Goal: Information Seeking & Learning: Learn about a topic

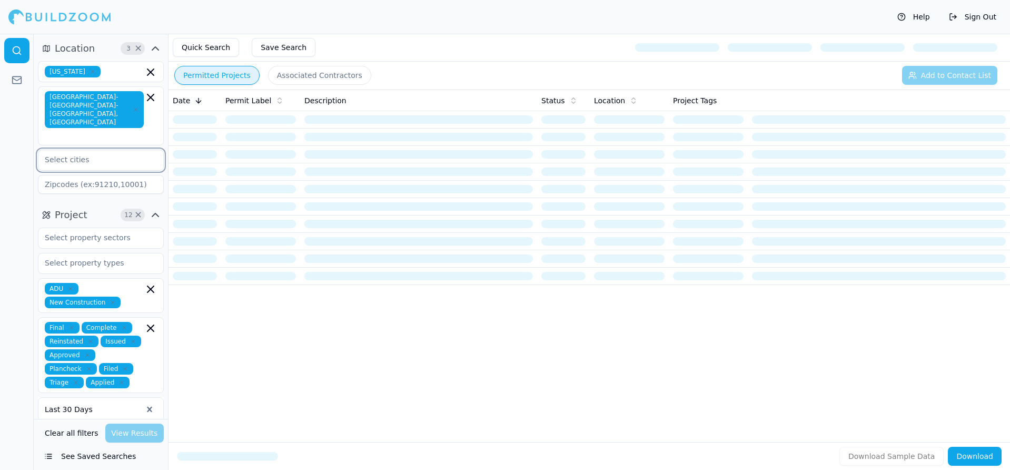
click at [95, 150] on input "text" at bounding box center [94, 159] width 112 height 19
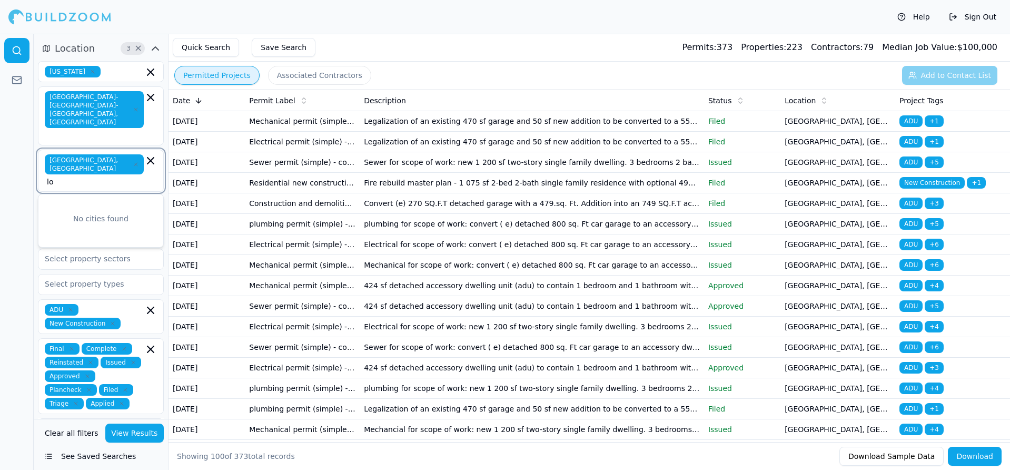
type input "l"
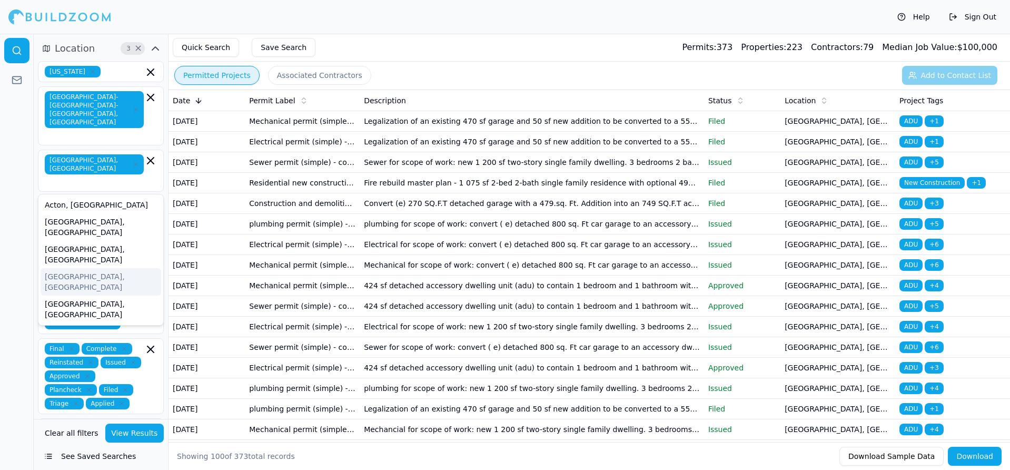
click at [144, 429] on button "View Results" at bounding box center [134, 432] width 59 height 19
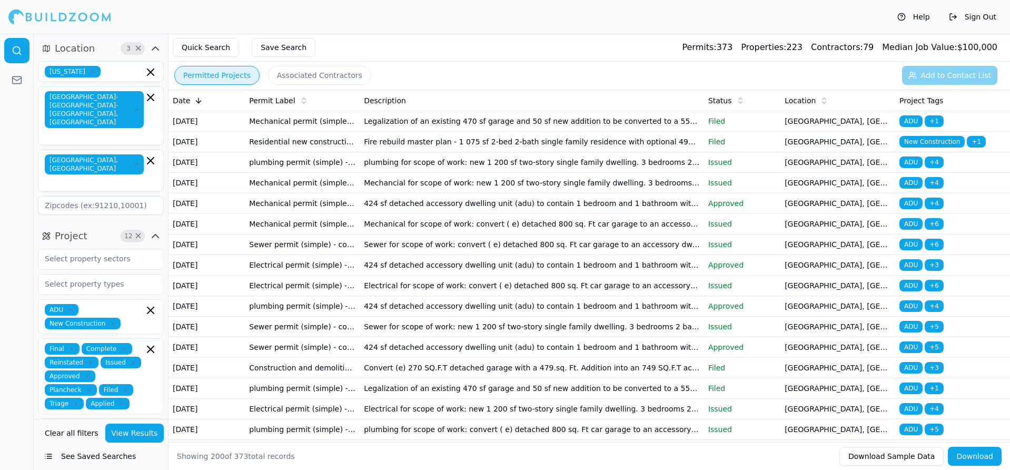
scroll to position [199, 0]
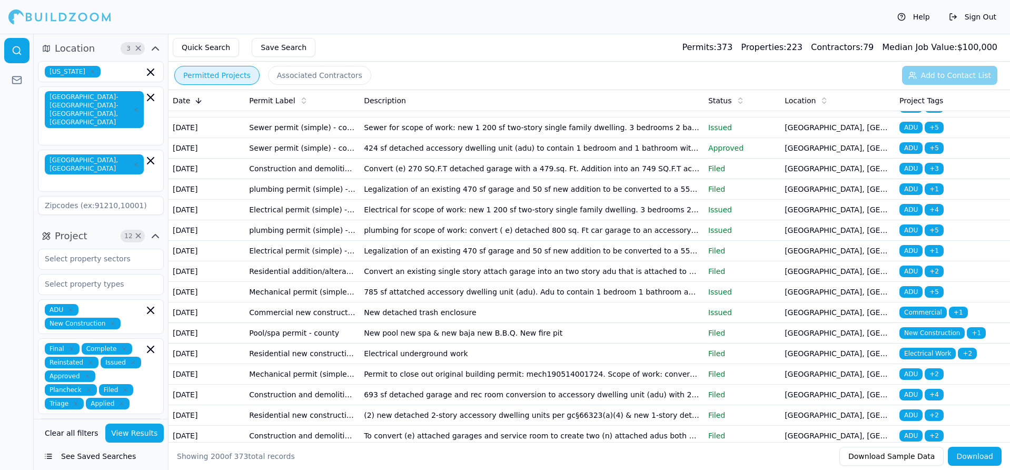
click at [420, 296] on td "785 sf attatched accessory dwelling unit (adu). Adu to contain 1 bedroom 1 bath…" at bounding box center [532, 292] width 344 height 21
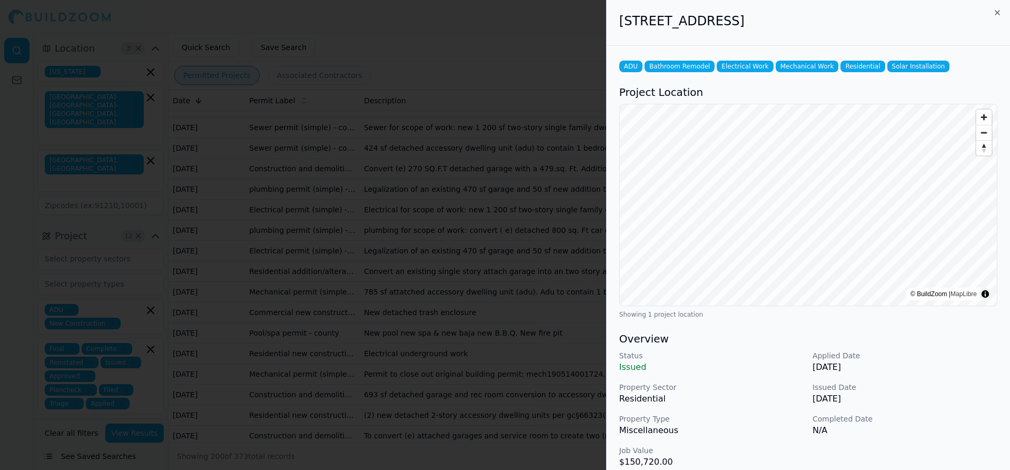
click at [737, 19] on h2 "[STREET_ADDRESS]" at bounding box center [808, 21] width 378 height 17
click at [736, 19] on h2 "[STREET_ADDRESS]" at bounding box center [808, 21] width 378 height 17
drag, startPoint x: 737, startPoint y: 24, endPoint x: 759, endPoint y: 29, distance: 22.3
click at [496, 160] on div at bounding box center [505, 235] width 1010 height 470
